Goal: Information Seeking & Learning: Learn about a topic

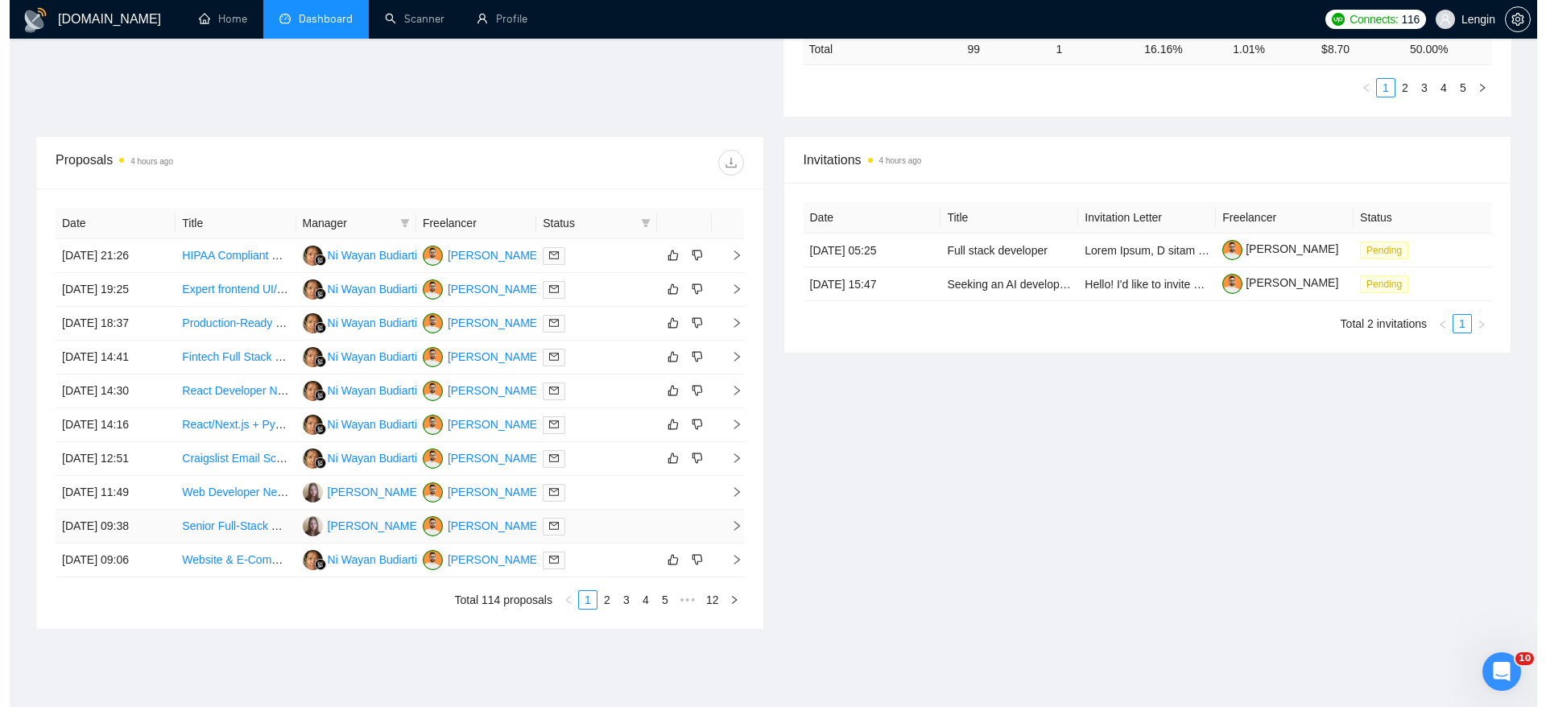
scroll to position [498, 0]
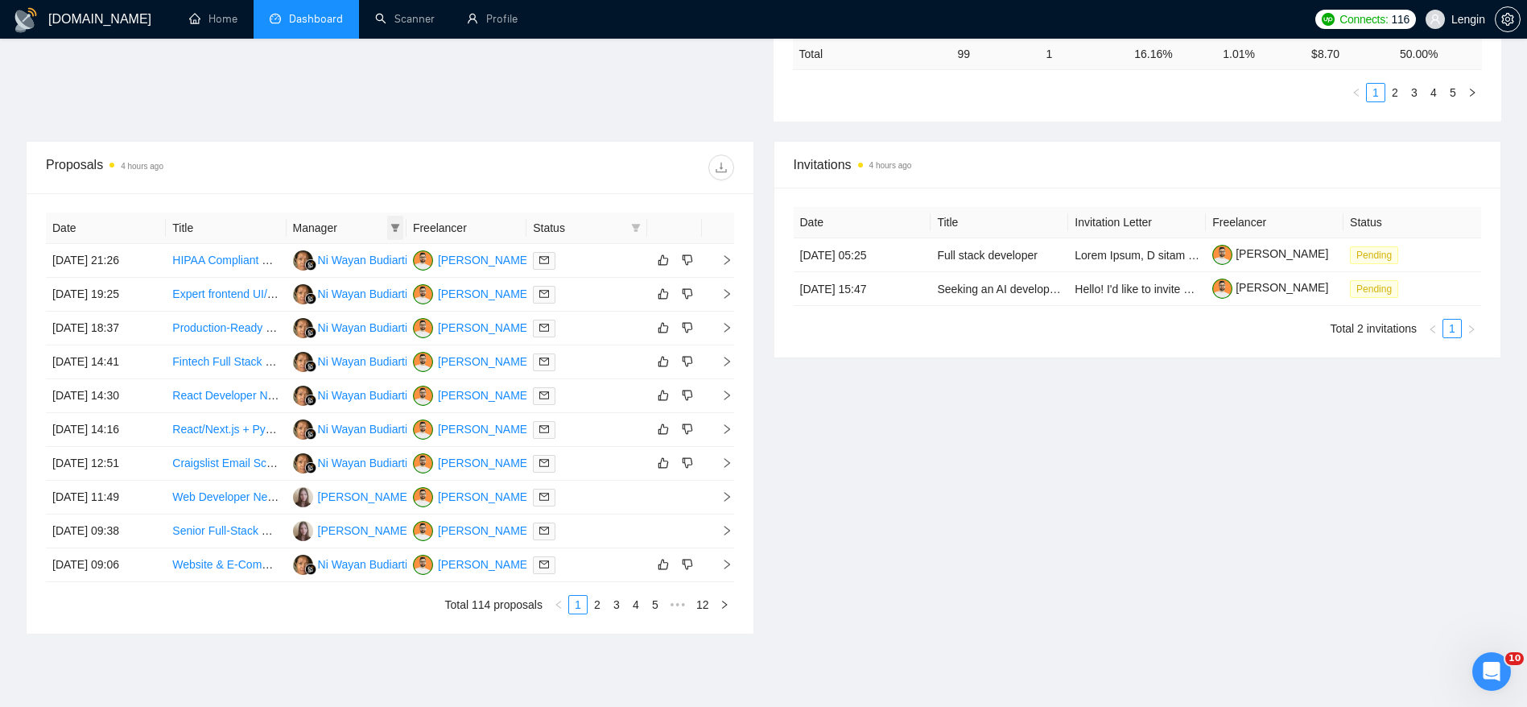
click at [395, 227] on icon "filter" at bounding box center [395, 228] width 9 height 8
click at [325, 285] on span "[PERSON_NAME]" at bounding box center [334, 284] width 93 height 13
checkbox input "true"
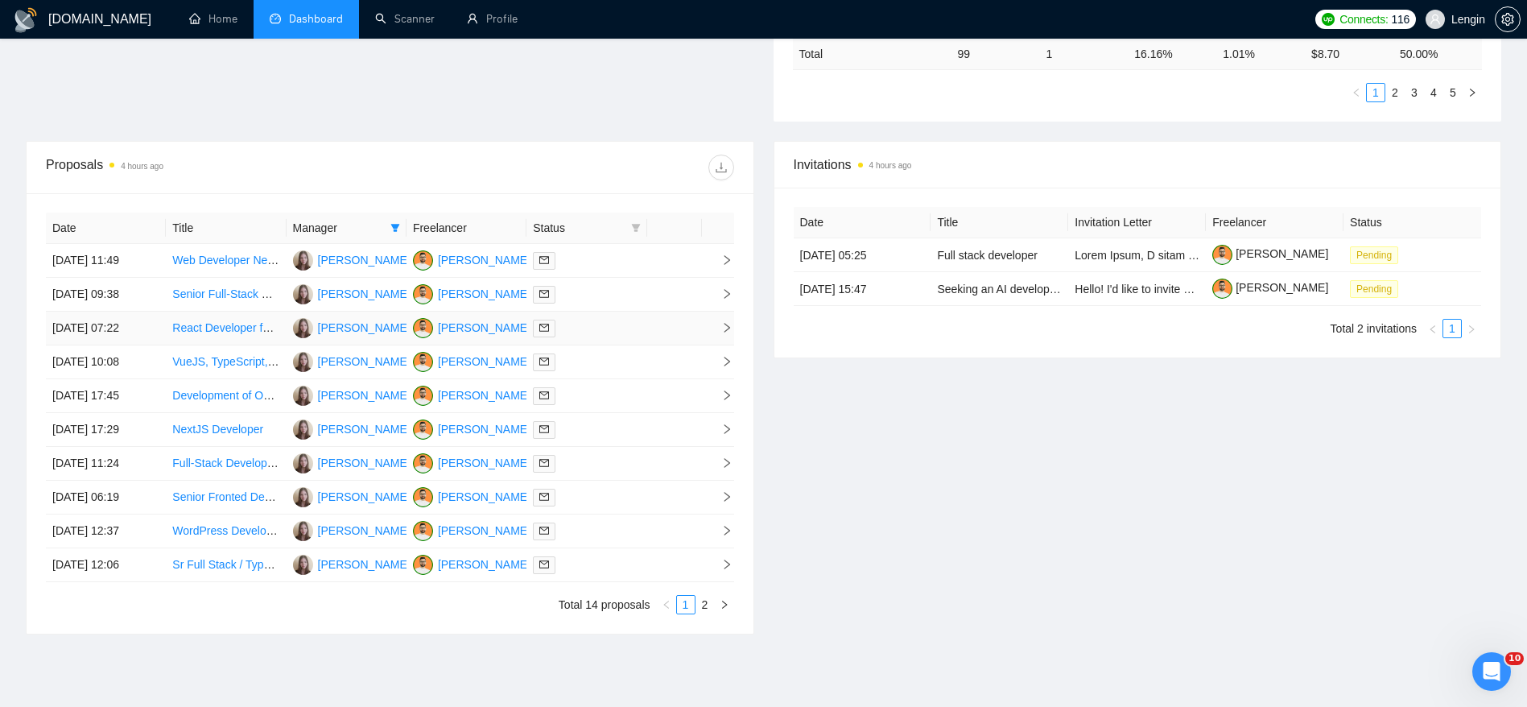
click at [189, 331] on link "React Developer for 360° Virtual Tour Integration" at bounding box center [293, 327] width 243 height 13
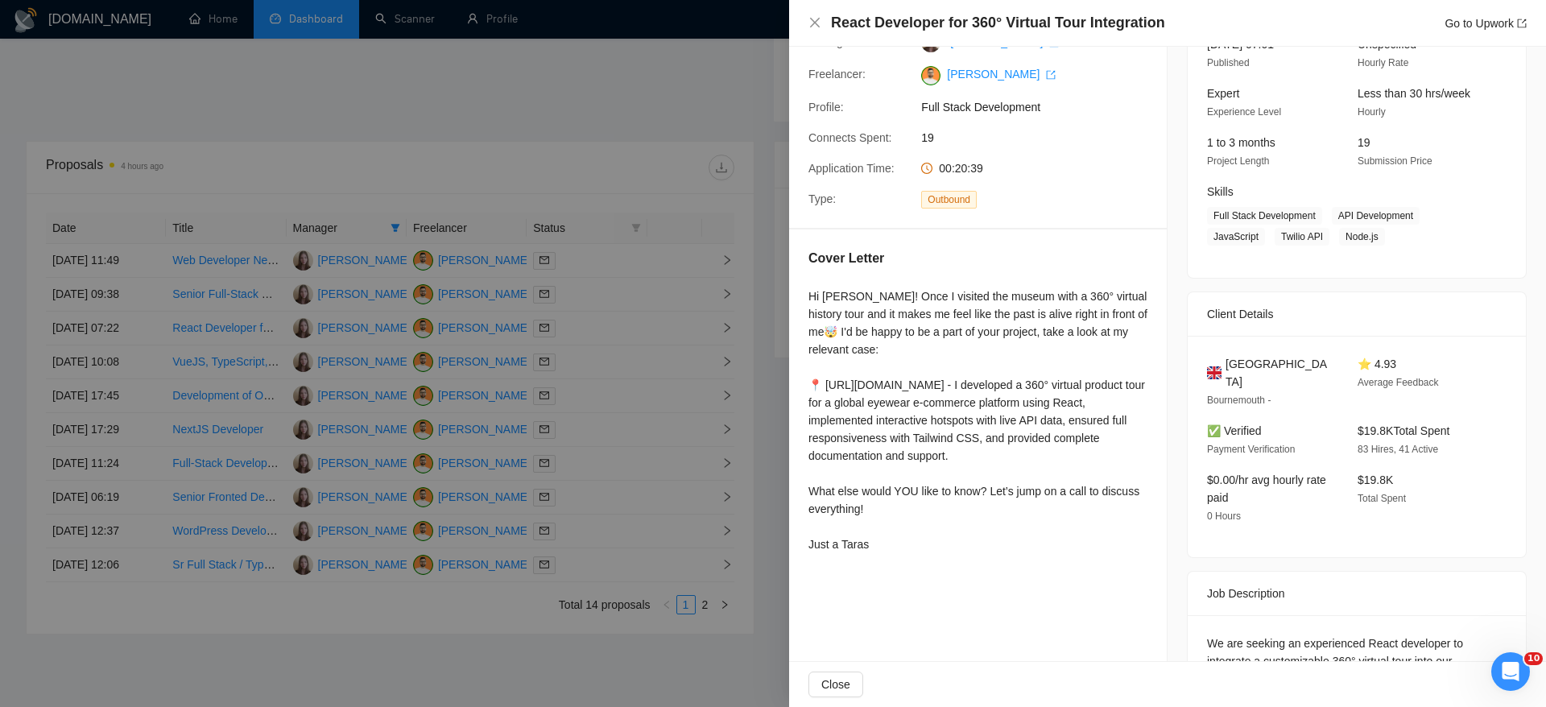
scroll to position [215, 0]
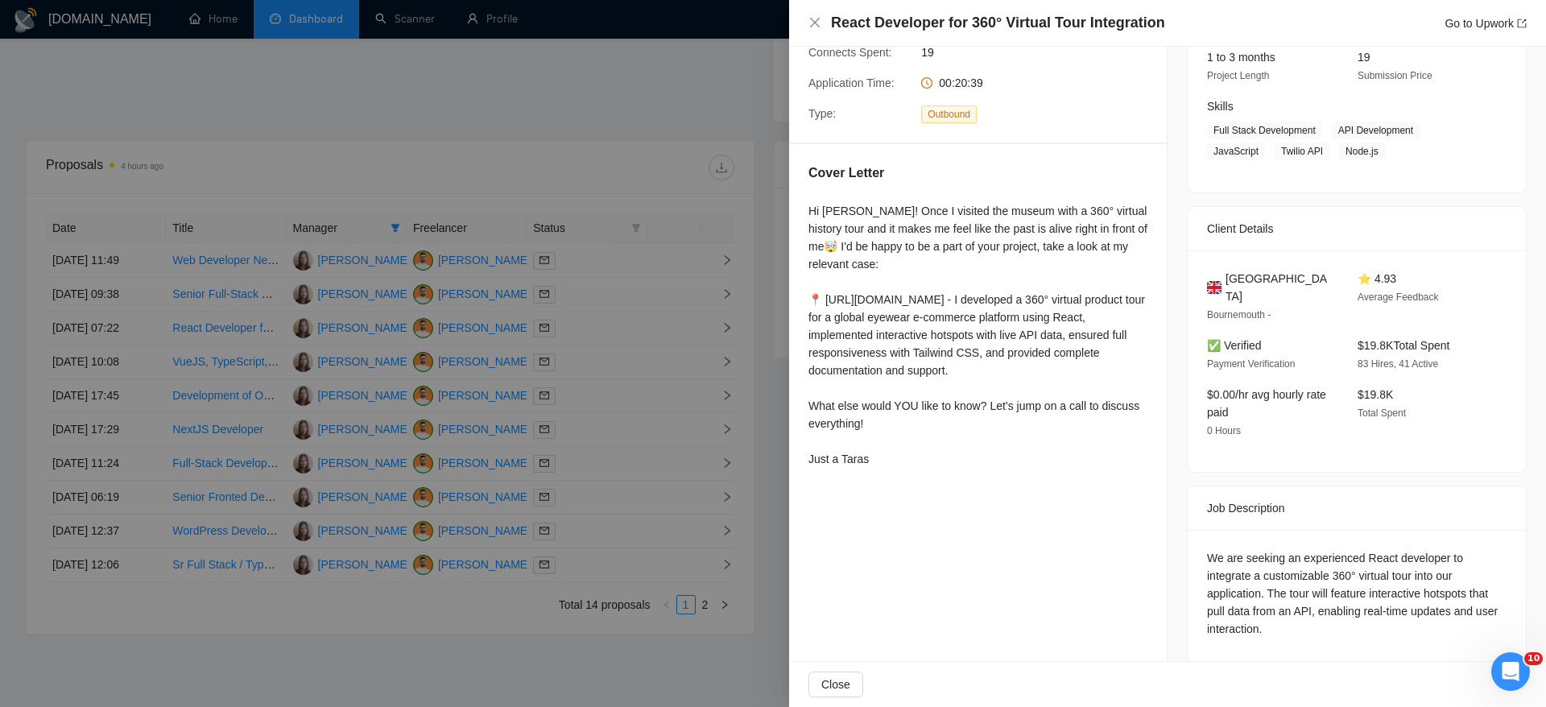
click at [615, 428] on div at bounding box center [773, 353] width 1546 height 707
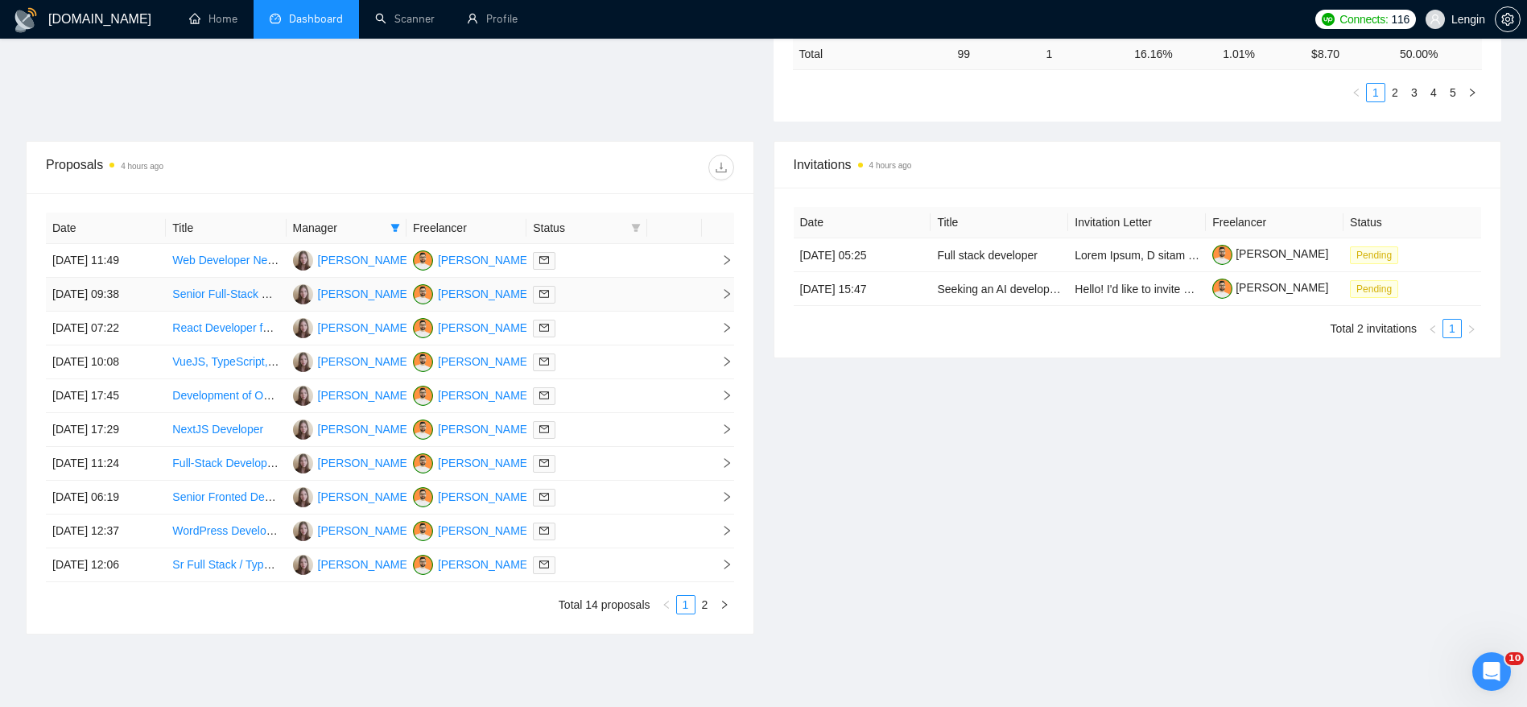
click at [106, 289] on td "[DATE] 09:38" at bounding box center [106, 295] width 120 height 34
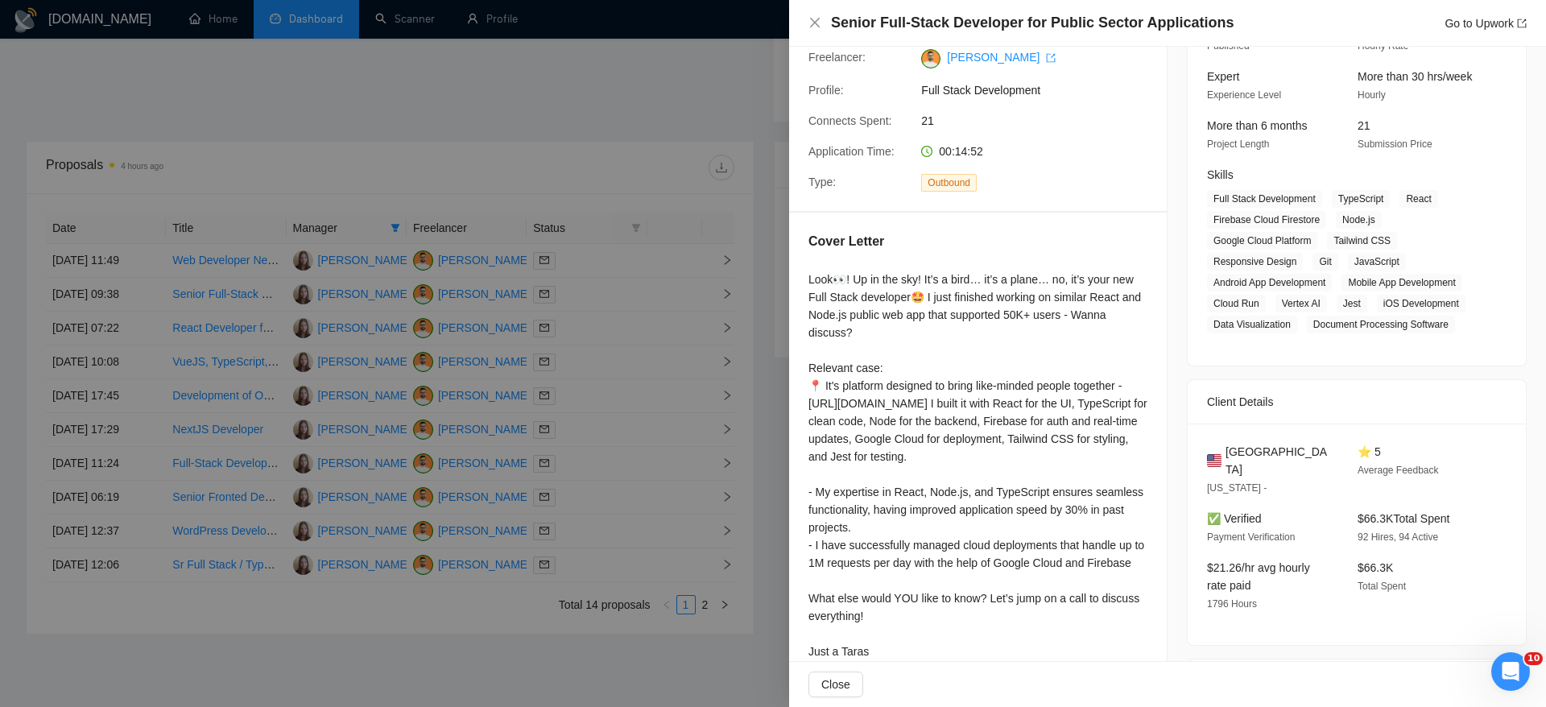
scroll to position [355, 0]
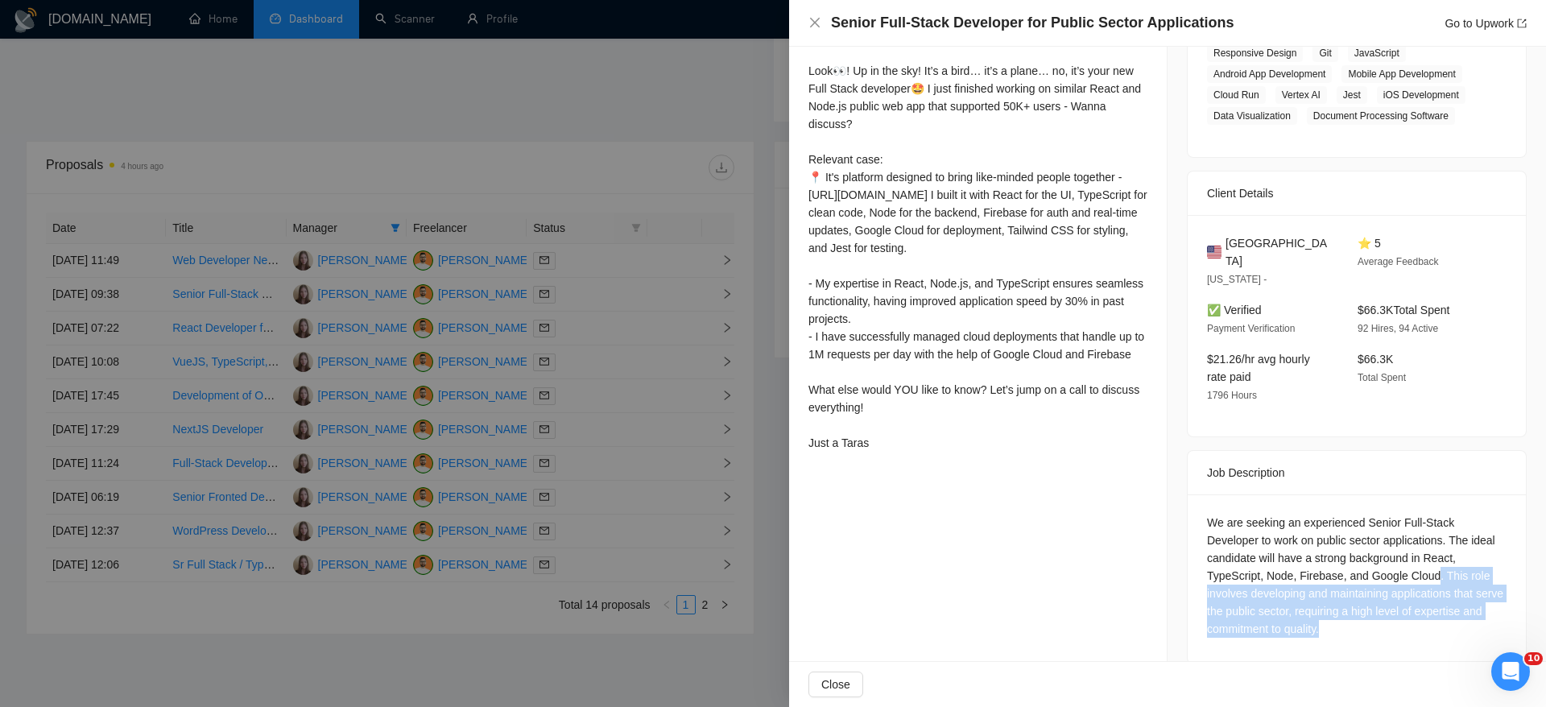
drag, startPoint x: 1359, startPoint y: 613, endPoint x: 1426, endPoint y: 556, distance: 87.4
click at [1426, 556] on div "We are seeking an experienced Senior Full-Stack Developer to work on public sec…" at bounding box center [1357, 576] width 300 height 124
copy div ". This role involves developing and maintaining applications that serve the pub…"
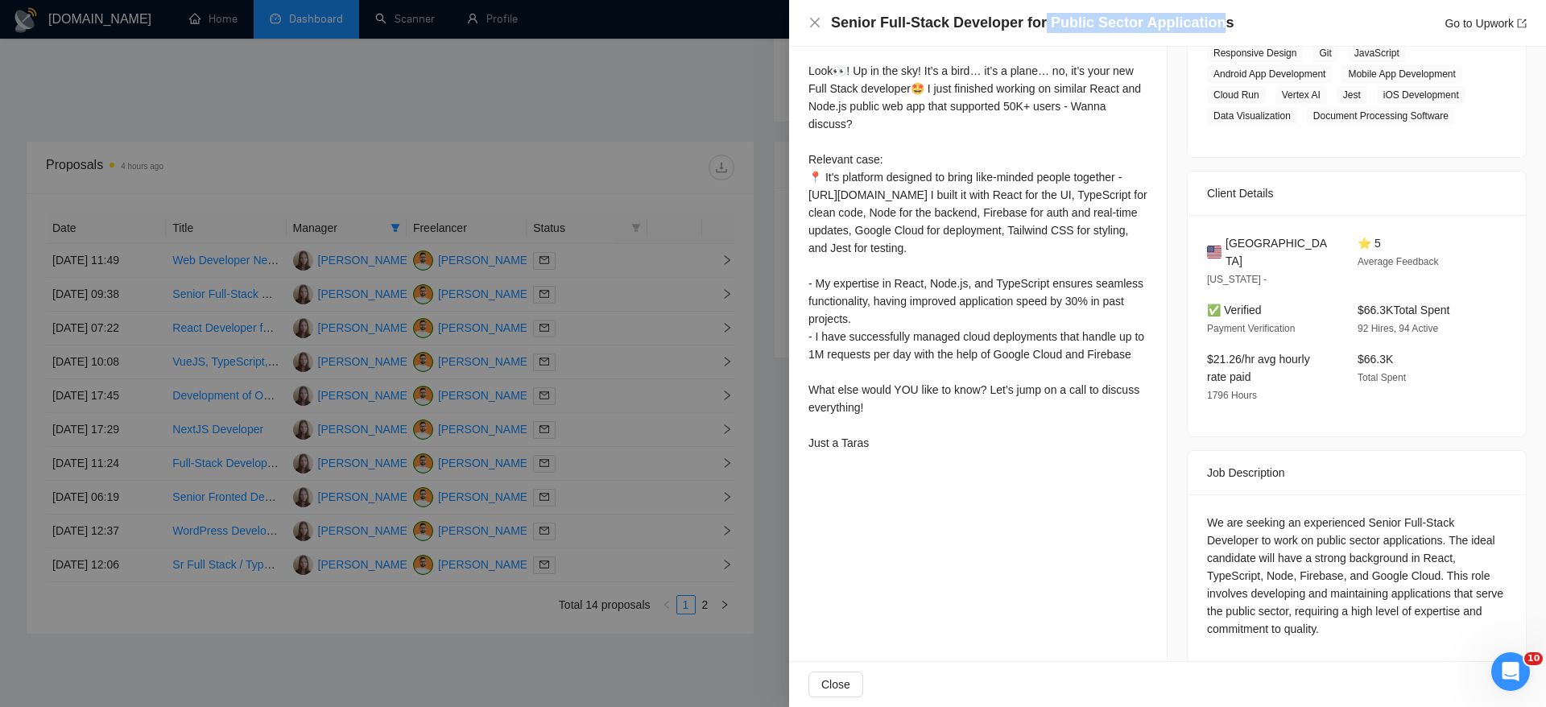
drag, startPoint x: 1034, startPoint y: 22, endPoint x: 1202, endPoint y: 25, distance: 168.3
click at [1202, 25] on h4 "Senior Full-Stack Developer for Public Sector Applications" at bounding box center [1032, 23] width 403 height 20
click at [515, 118] on div at bounding box center [773, 353] width 1546 height 707
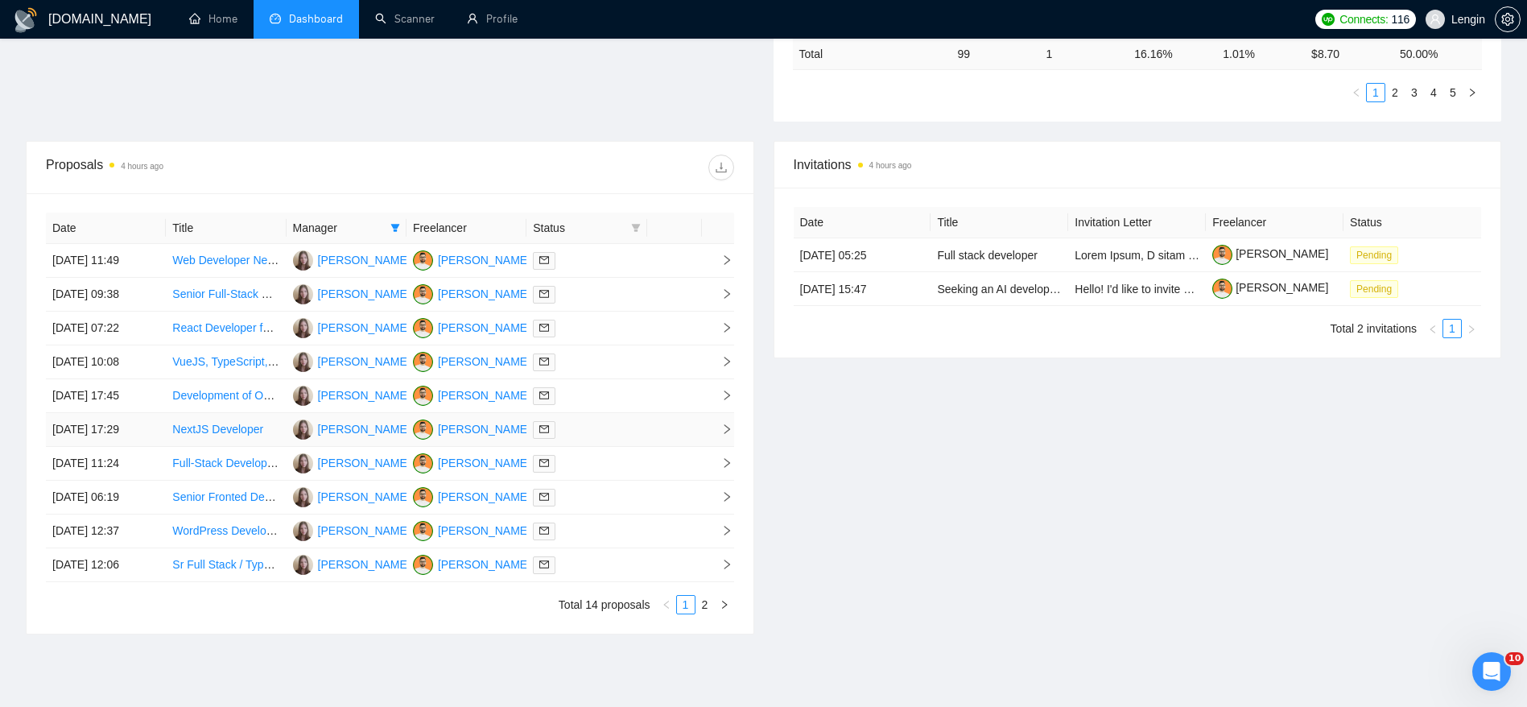
click at [223, 424] on link "NextJS Developer" at bounding box center [217, 429] width 91 height 13
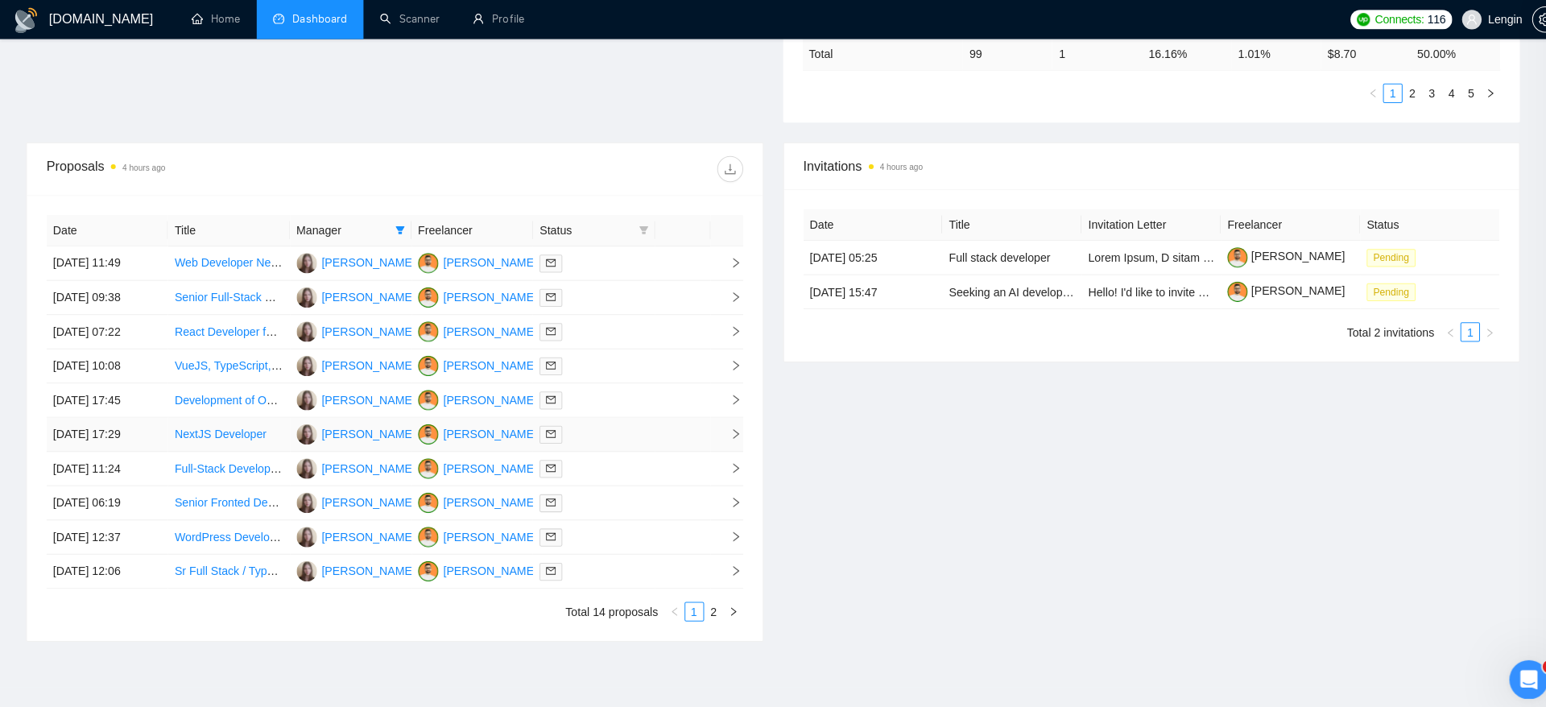
scroll to position [215, 0]
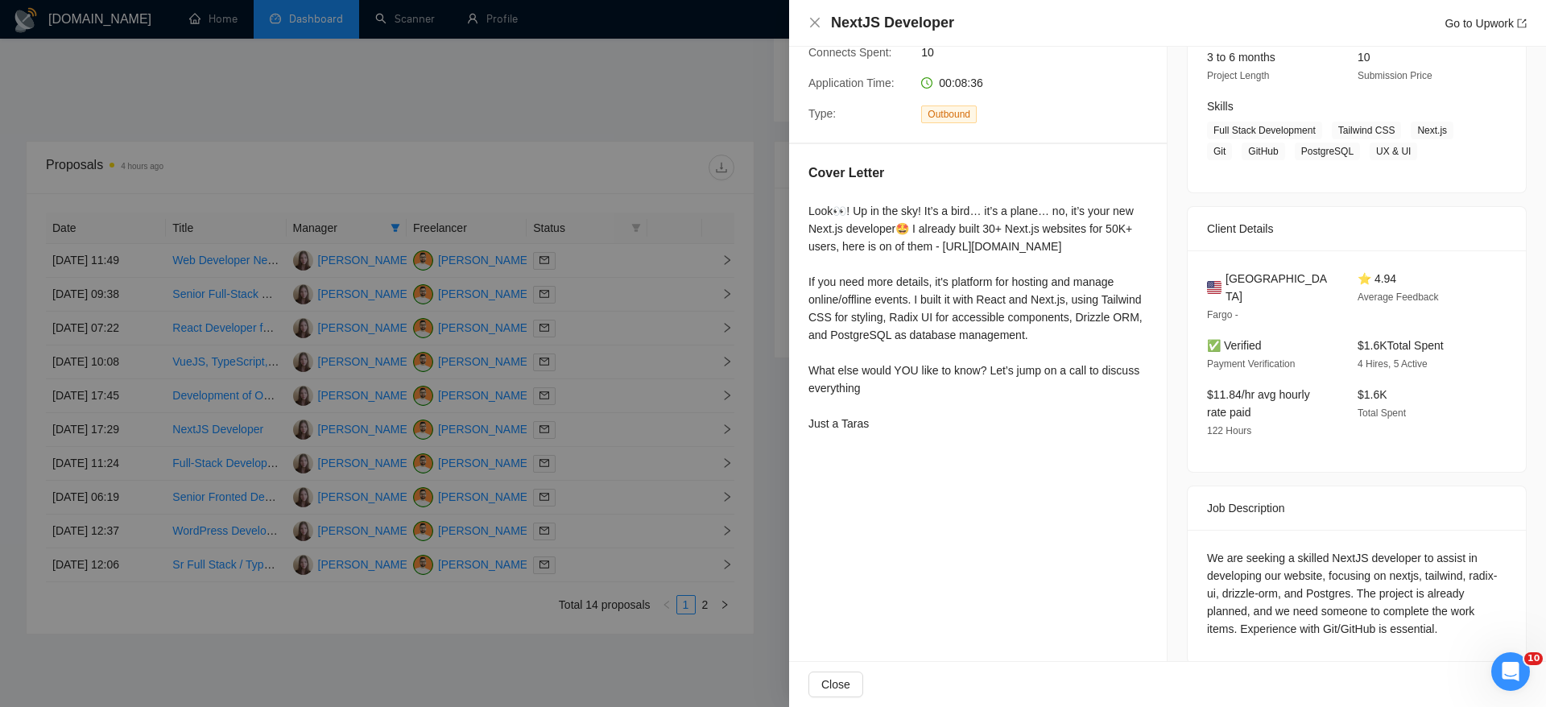
click at [259, 176] on div at bounding box center [773, 353] width 1546 height 707
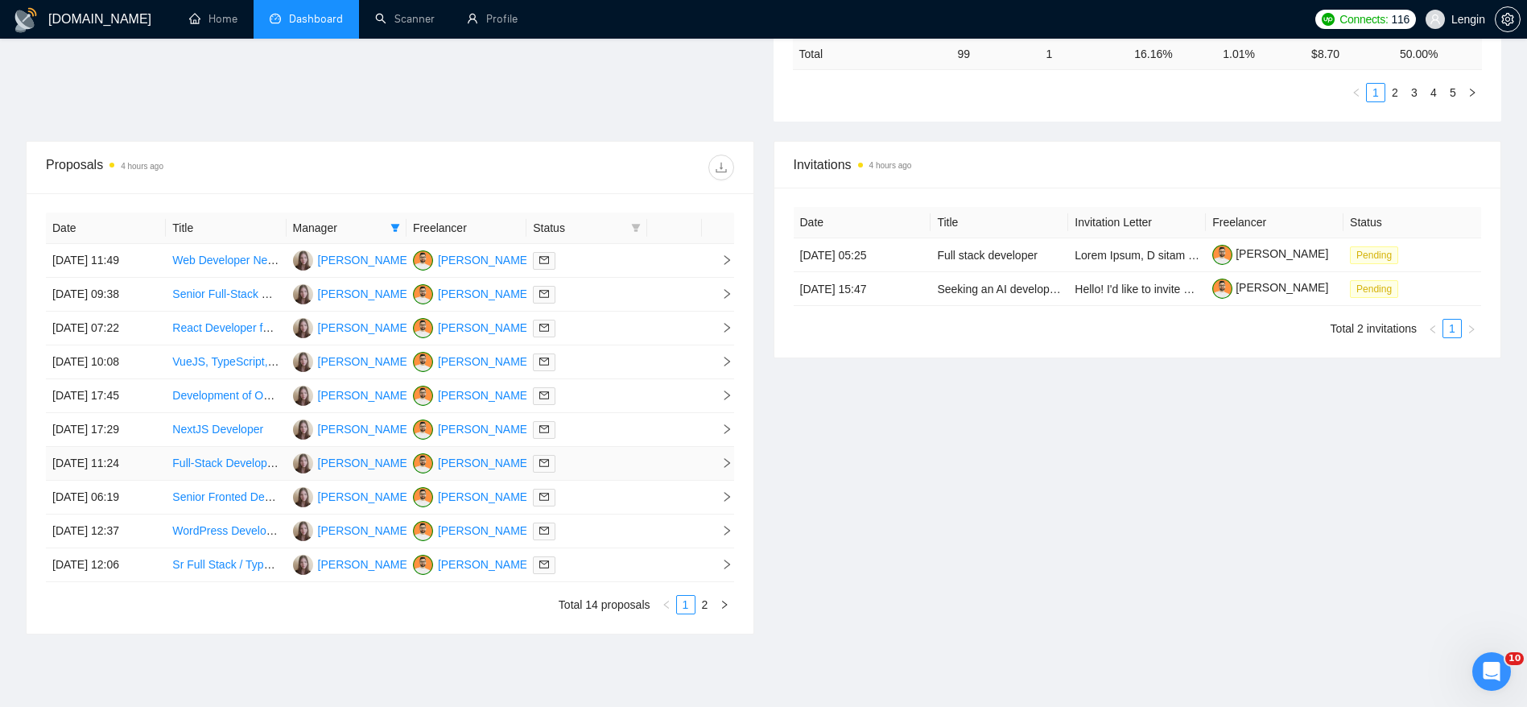
click at [122, 452] on td "[DATE] 11:24" at bounding box center [106, 464] width 120 height 34
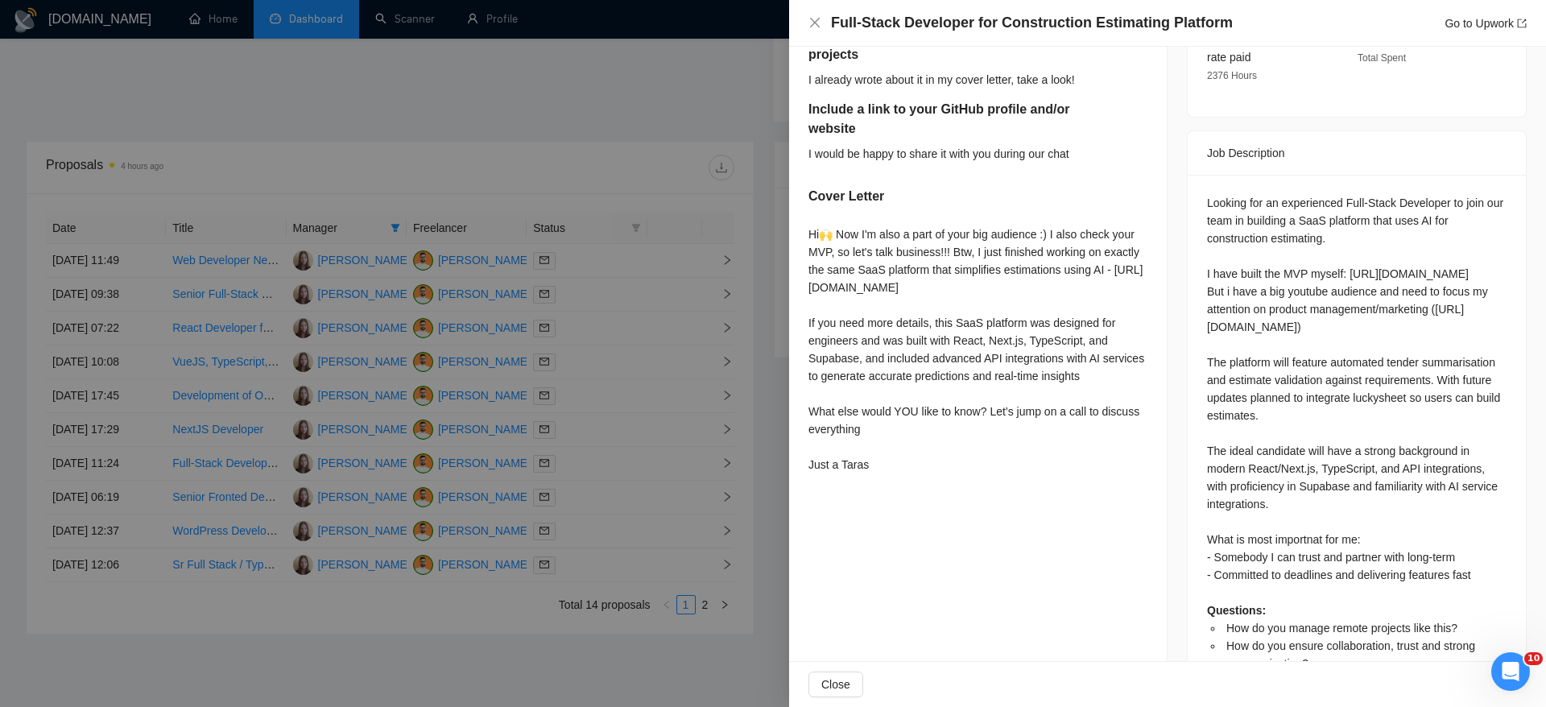
scroll to position [571, 0]
click at [201, 109] on div at bounding box center [773, 353] width 1546 height 707
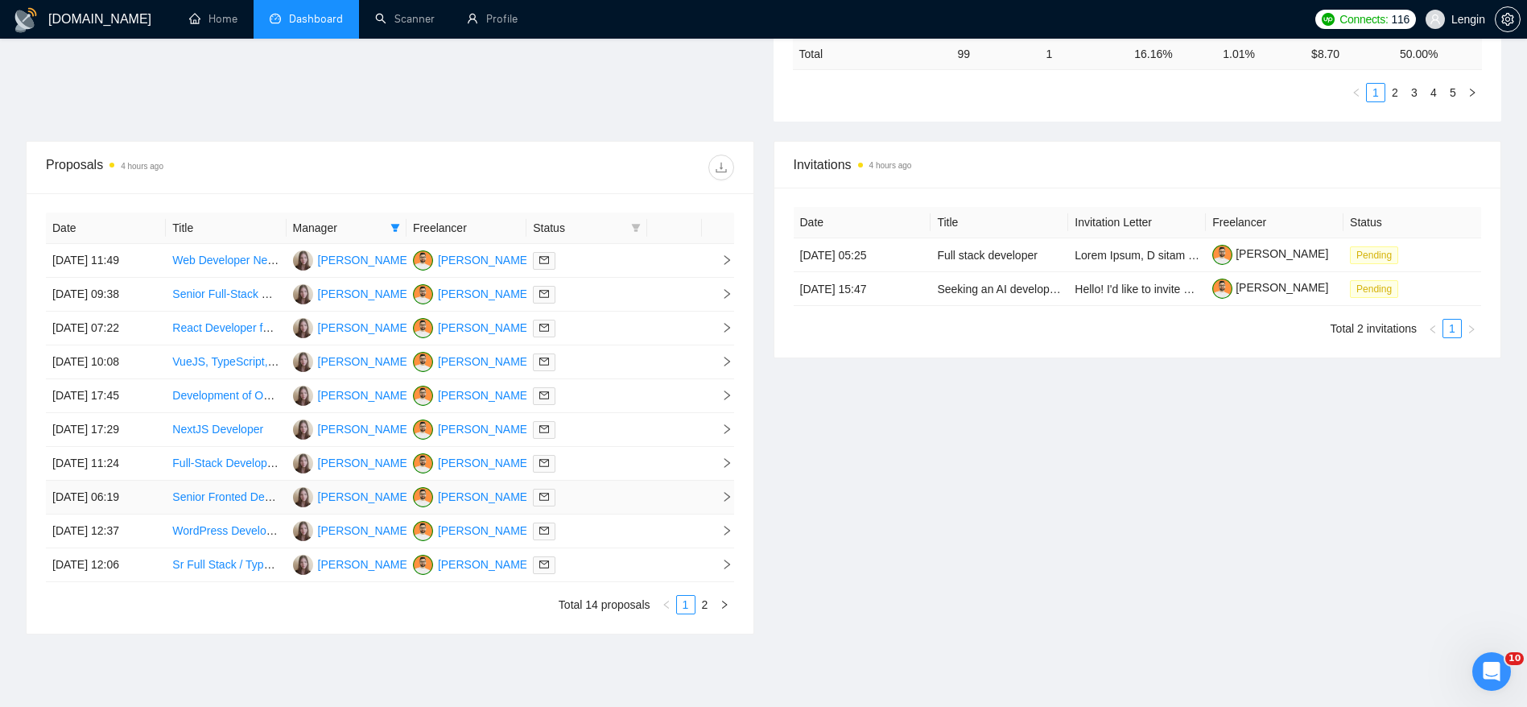
click at [146, 495] on td "[DATE] 06:19" at bounding box center [106, 498] width 120 height 34
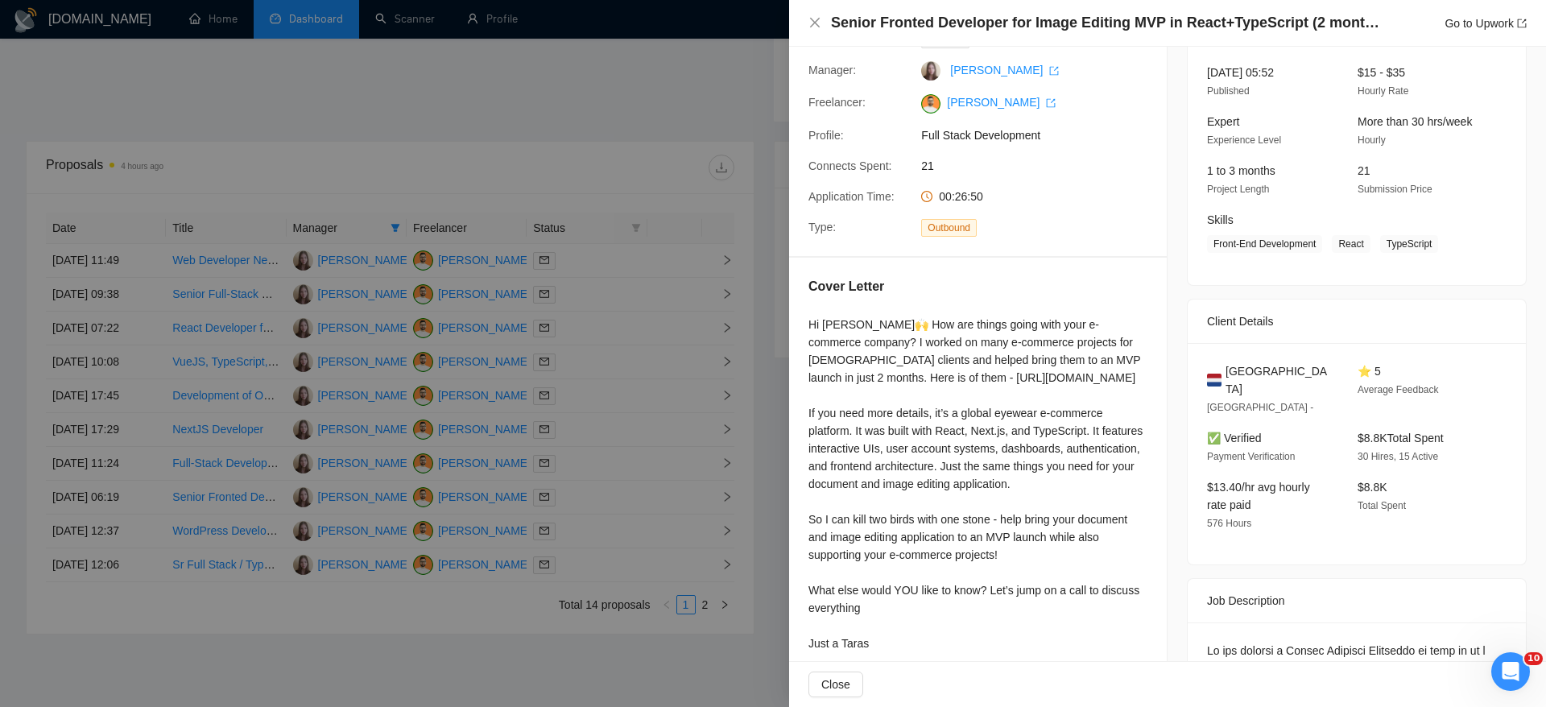
scroll to position [0, 0]
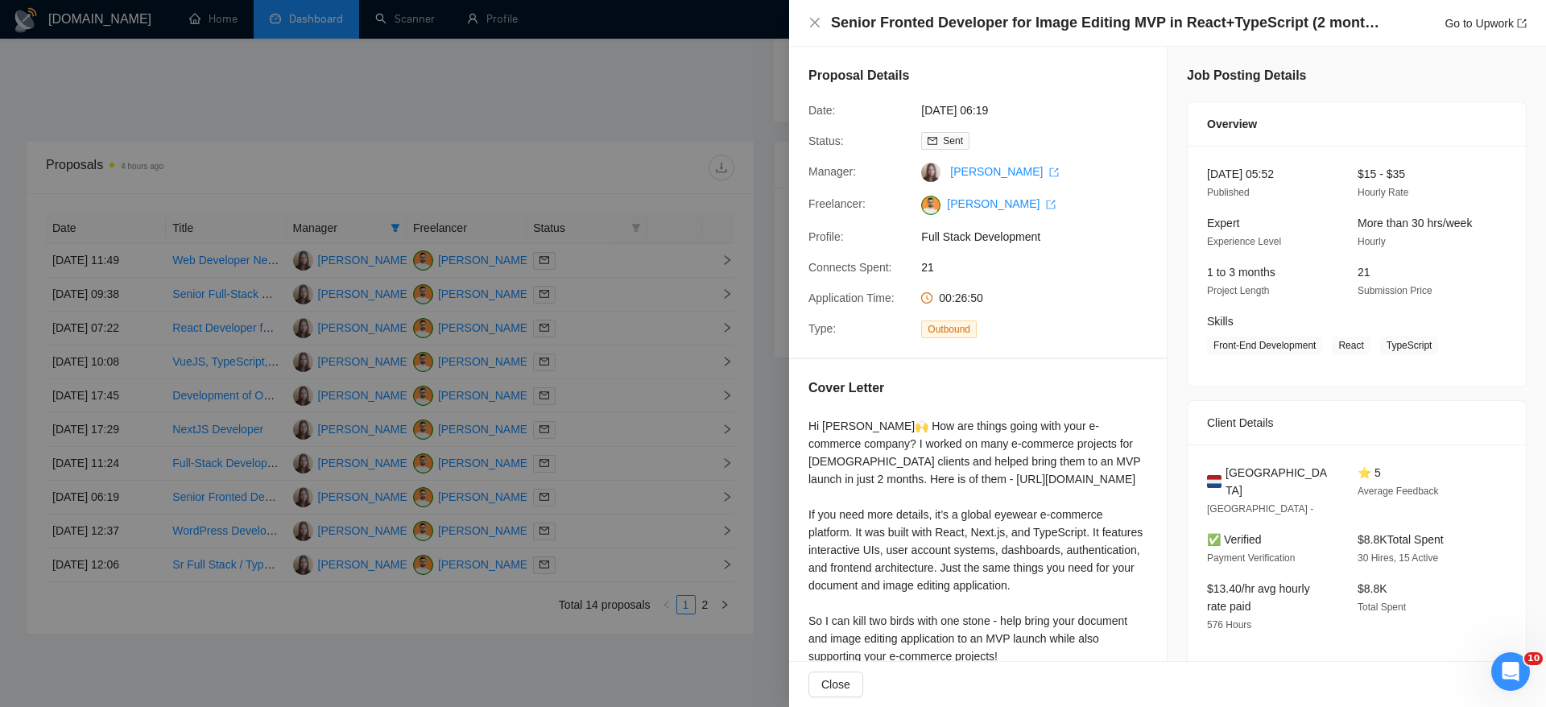
click at [205, 492] on div at bounding box center [773, 353] width 1546 height 707
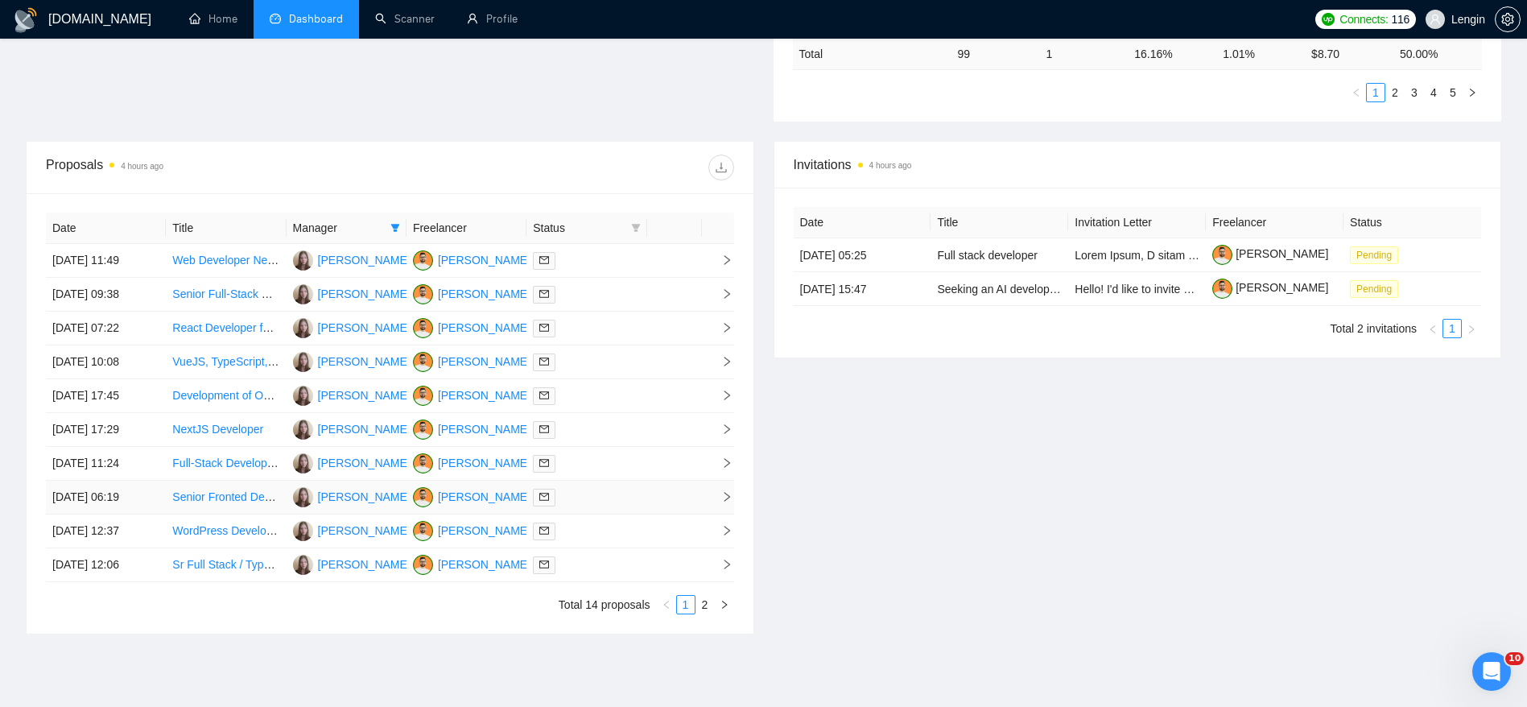
click at [210, 496] on link "Senior Fronted Developer for Image Editing MVP in React+TypeScript (2 months wi…" at bounding box center [412, 496] width 481 height 13
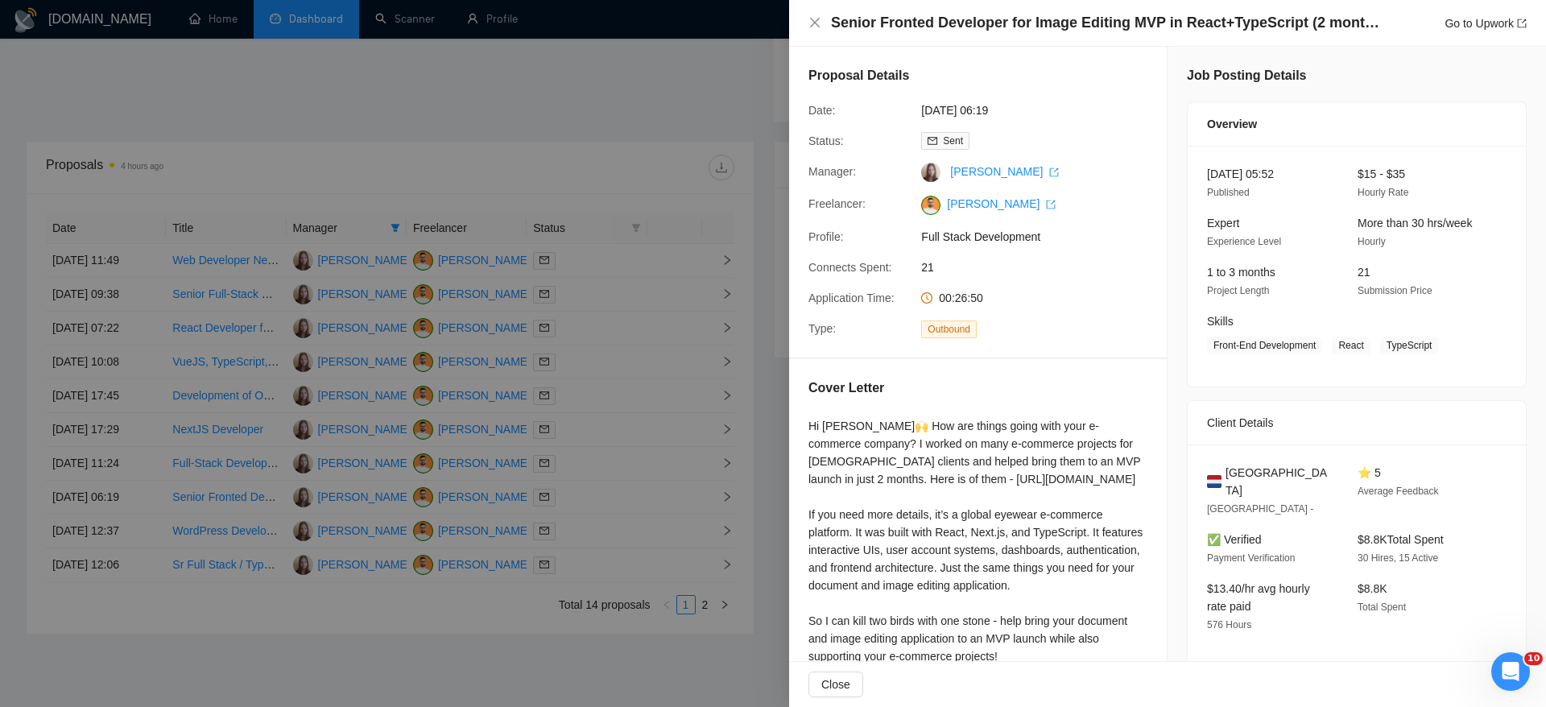
click at [238, 374] on div at bounding box center [773, 353] width 1546 height 707
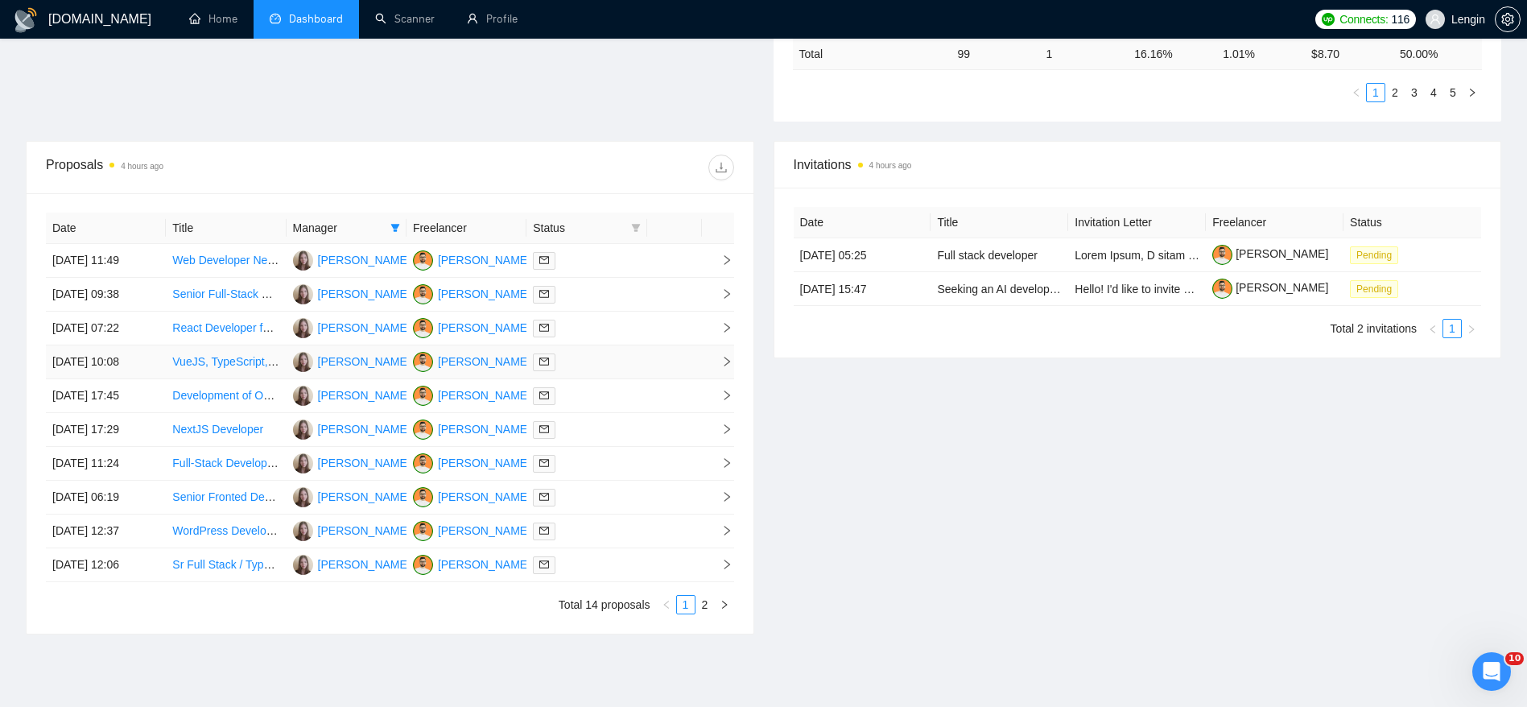
click at [125, 357] on td "[DATE] 10:08" at bounding box center [106, 362] width 120 height 34
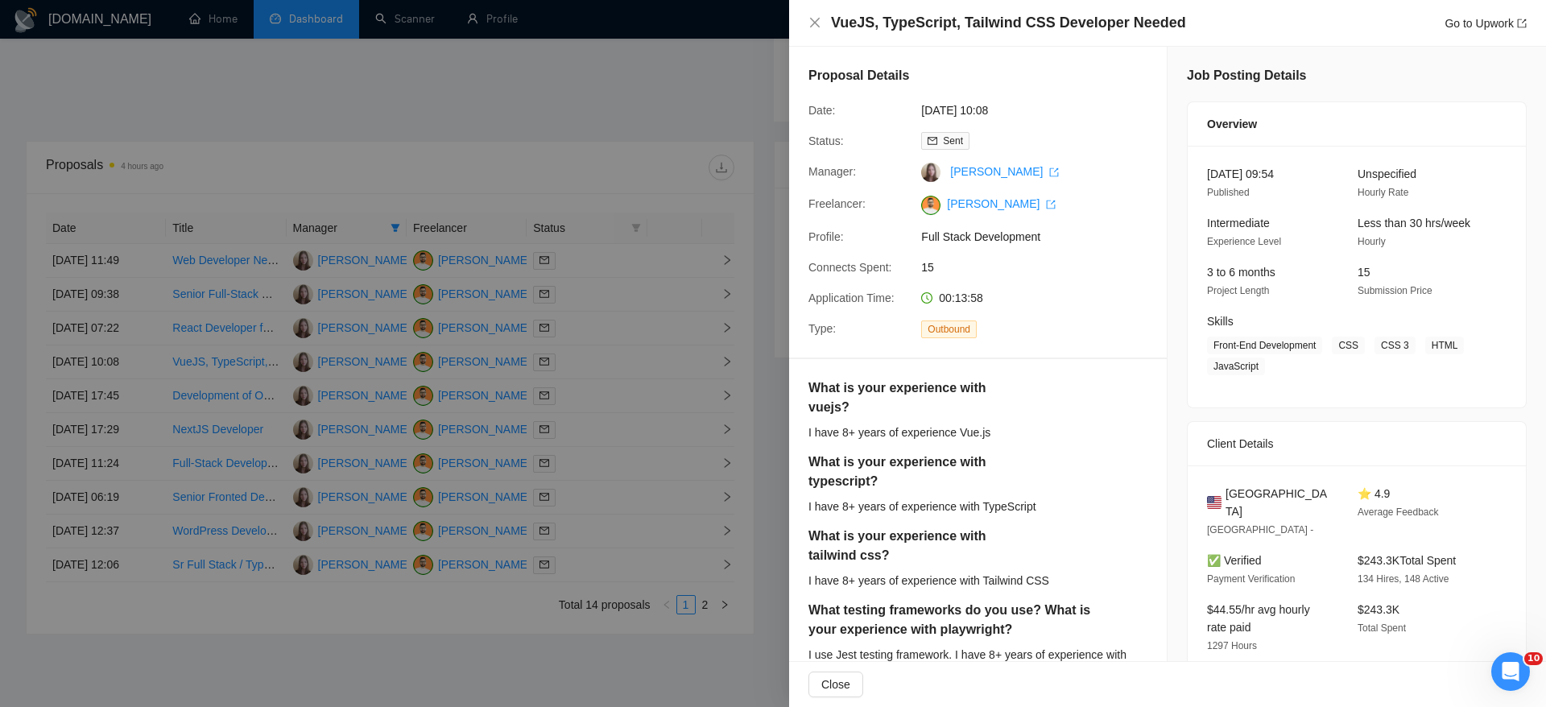
click at [231, 372] on div at bounding box center [773, 353] width 1546 height 707
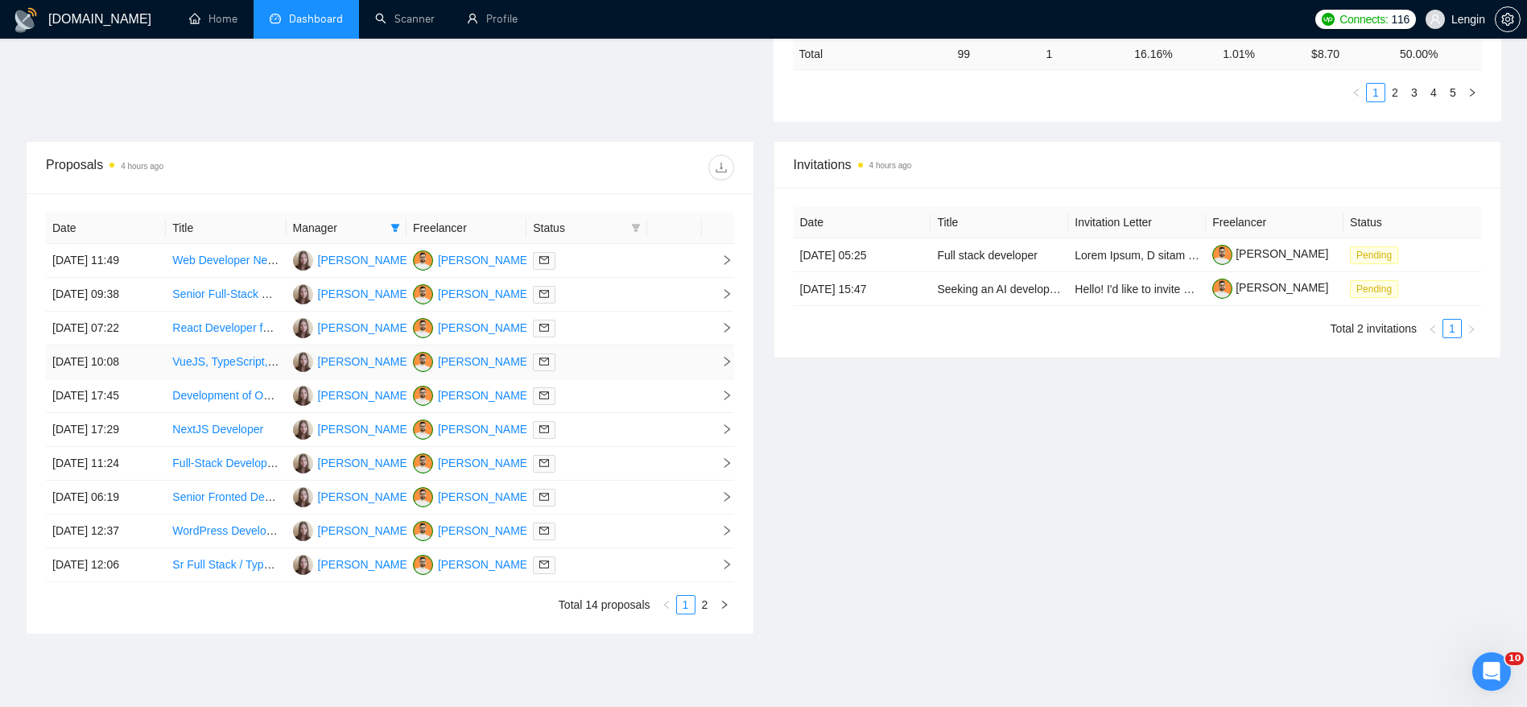
click at [232, 358] on link "VueJS, TypeScript, Tailwind CSS Developer Needed" at bounding box center [303, 361] width 262 height 13
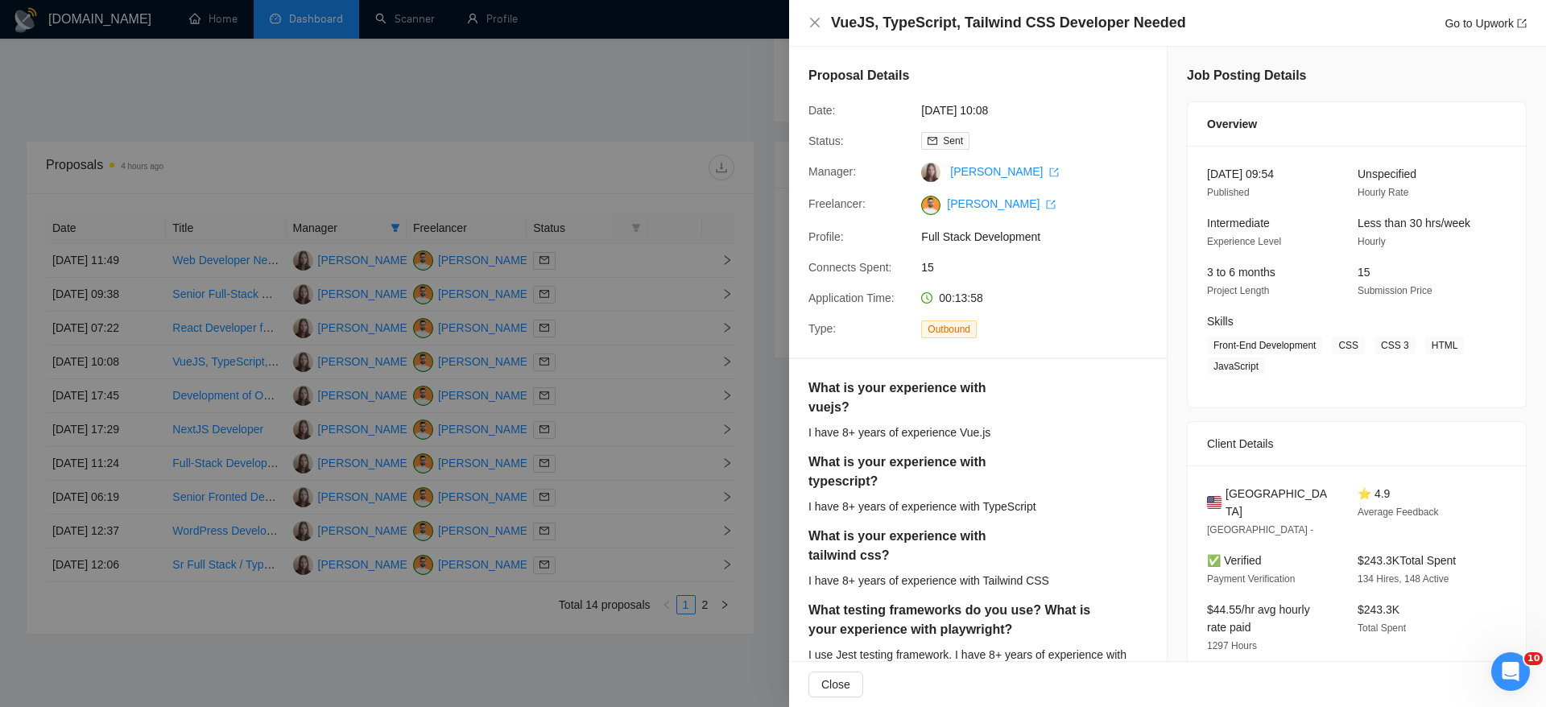
click at [406, 102] on div at bounding box center [773, 353] width 1546 height 707
